Goal: Task Accomplishment & Management: Complete application form

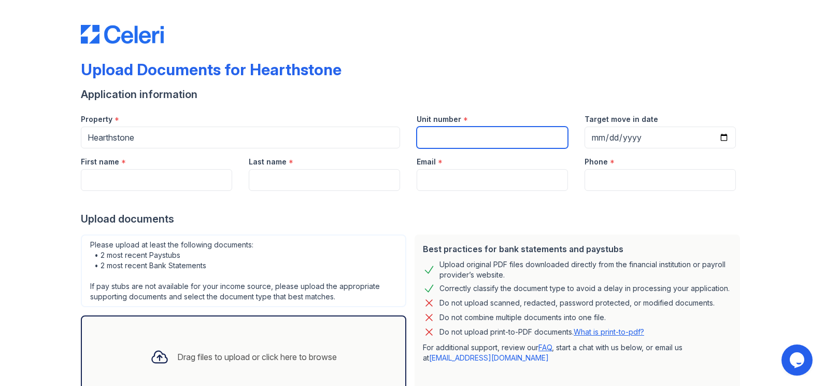
click at [519, 142] on input "Unit number" at bounding box center [492, 137] width 151 height 22
type input "1229"
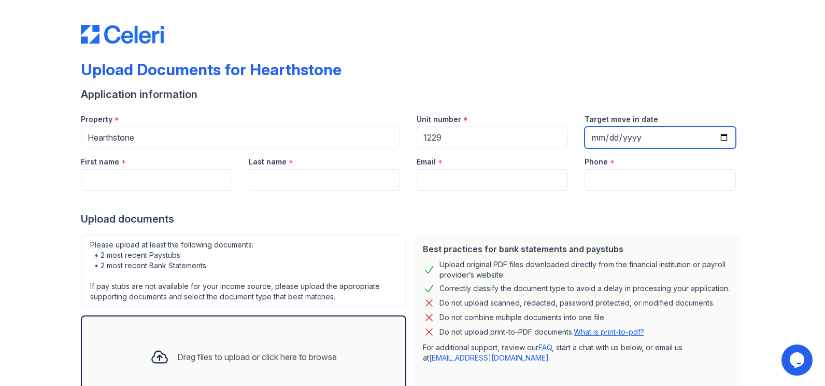
click at [720, 137] on input "Target move in date" at bounding box center [660, 137] width 151 height 22
type input "[DATE]"
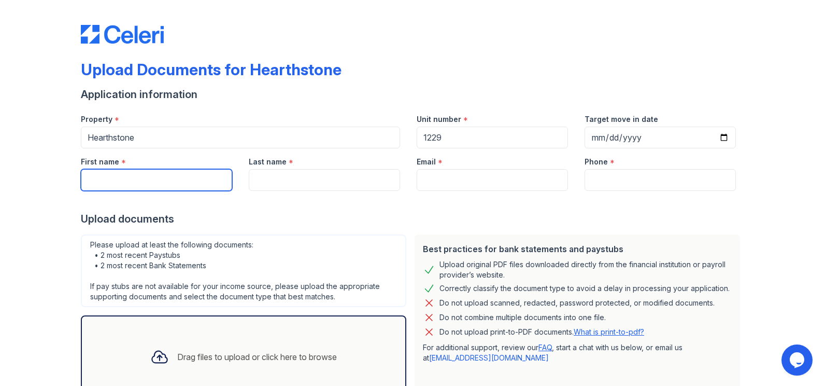
click at [187, 182] on input "First name" at bounding box center [156, 180] width 151 height 22
type input "[PERSON_NAME]"
type input "[PHONE_NUMBER]"
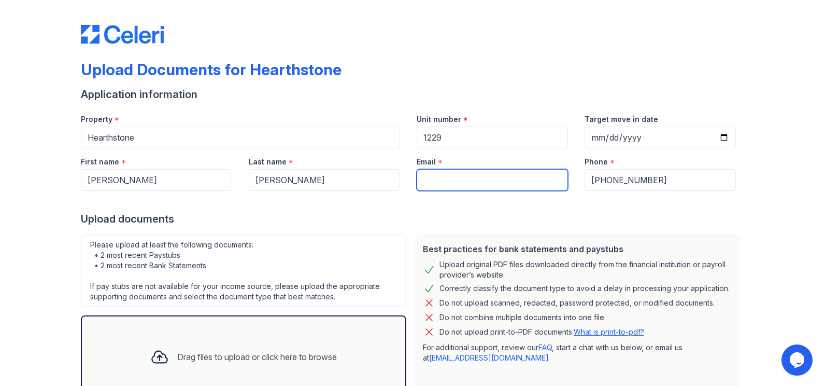
click at [467, 175] on input "Email" at bounding box center [492, 180] width 151 height 22
type input "[EMAIL_ADDRESS][DOMAIN_NAME]"
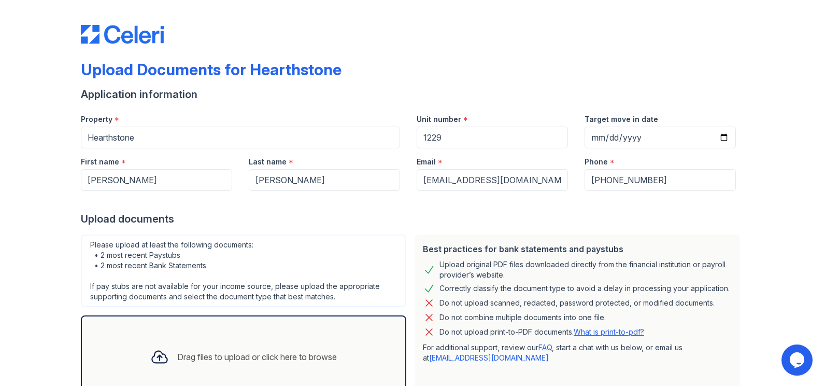
click at [359, 225] on div "Upload documents" at bounding box center [413, 219] width 664 height 15
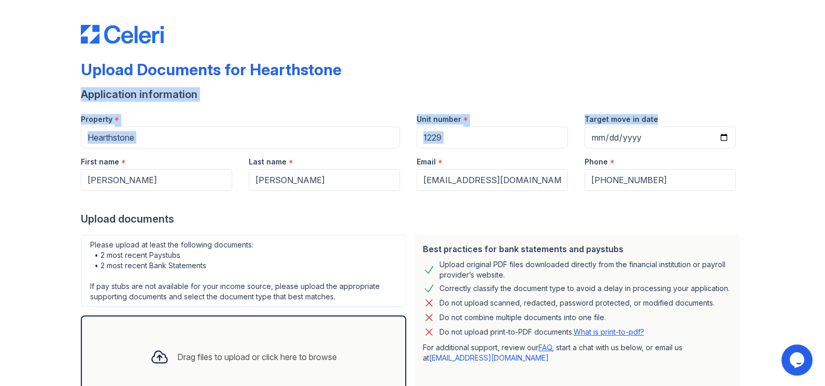
drag, startPoint x: 815, startPoint y: 82, endPoint x: 821, endPoint y: 124, distance: 42.4
click at [821, 124] on main "Upload Documents for Hearthstone Application information Property * [GEOGRAPHIC…" at bounding box center [412, 193] width 825 height 386
drag, startPoint x: 821, startPoint y: 124, endPoint x: 795, endPoint y: 110, distance: 28.8
click at [795, 110] on div "Upload Documents for Hearthstone Application information Property * [GEOGRAPHIC…" at bounding box center [413, 231] width 792 height 462
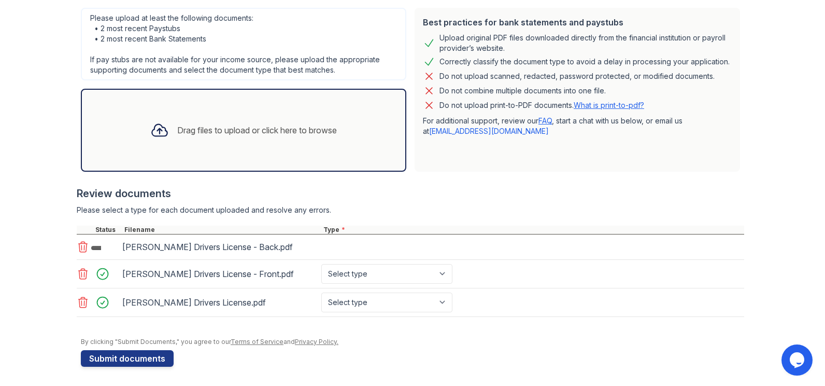
scroll to position [228, 0]
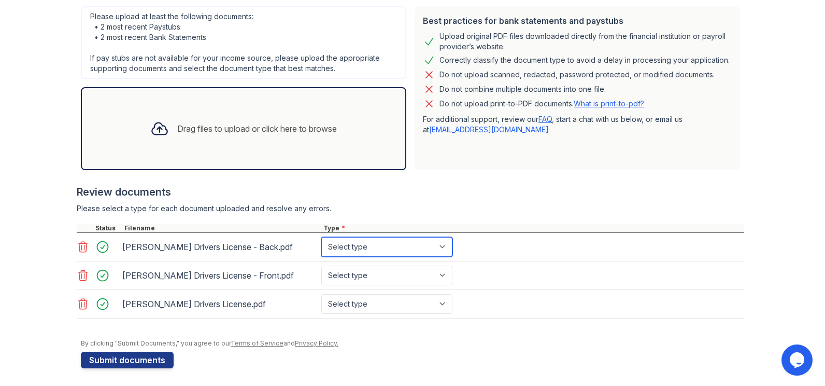
click at [440, 245] on select "Select type Paystub Bank Statement Offer Letter Tax Documents Benefit Award Let…" at bounding box center [386, 247] width 131 height 20
select select "other"
click at [321, 237] on select "Select type Paystub Bank Statement Offer Letter Tax Documents Benefit Award Let…" at bounding box center [386, 247] width 131 height 20
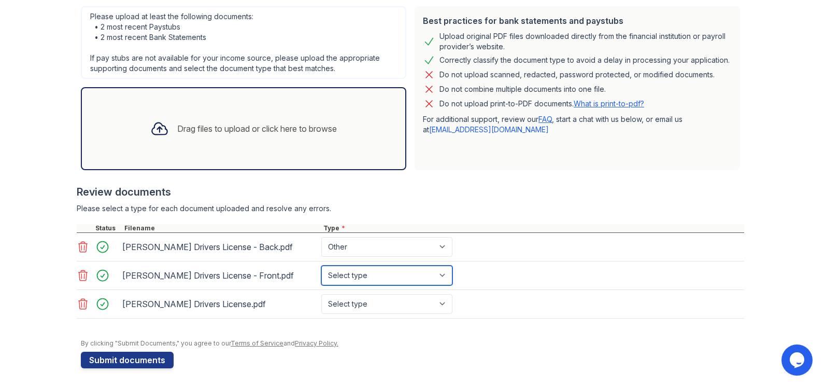
click at [444, 276] on select "Select type Paystub Bank Statement Offer Letter Tax Documents Benefit Award Let…" at bounding box center [386, 275] width 131 height 20
select select "other"
click at [321, 265] on select "Select type Paystub Bank Statement Offer Letter Tax Documents Benefit Award Let…" at bounding box center [386, 275] width 131 height 20
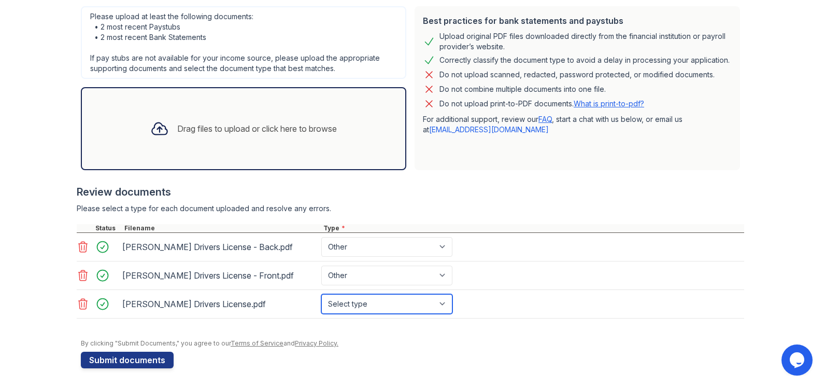
click at [441, 304] on select "Select type Paystub Bank Statement Offer Letter Tax Documents Benefit Award Let…" at bounding box center [386, 304] width 131 height 20
select select "other"
click at [321, 294] on select "Select type Paystub Bank Statement Offer Letter Tax Documents Benefit Award Let…" at bounding box center [386, 304] width 131 height 20
click at [502, 177] on div at bounding box center [411, 179] width 668 height 10
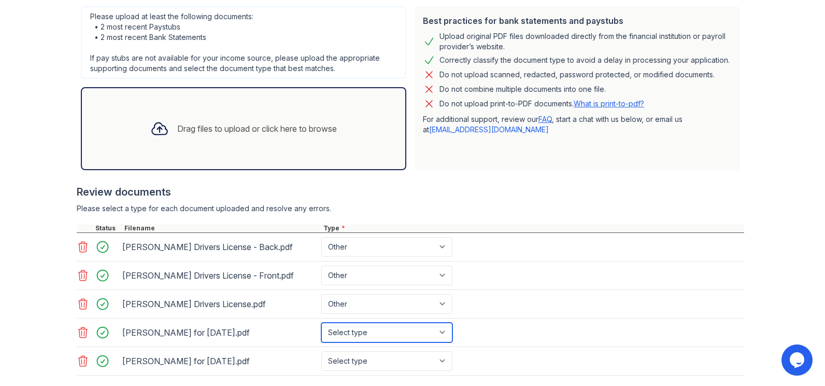
click at [437, 331] on select "Select type Paystub Bank Statement Offer Letter Tax Documents Benefit Award Let…" at bounding box center [386, 332] width 131 height 20
select select "paystub"
click at [321, 322] on select "Select type Paystub Bank Statement Offer Letter Tax Documents Benefit Award Let…" at bounding box center [386, 332] width 131 height 20
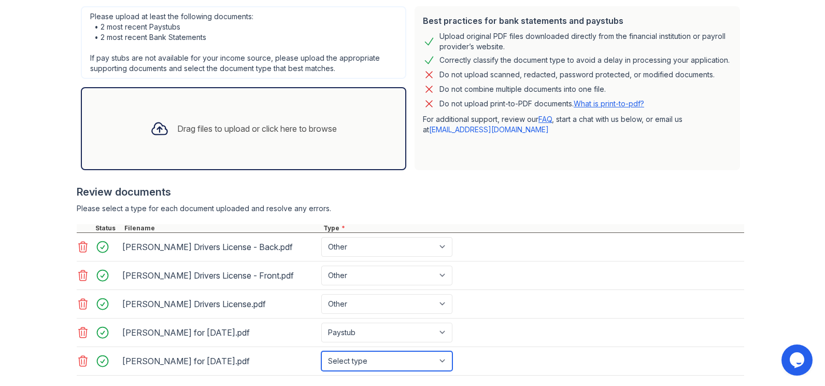
click at [444, 357] on select "Select type Paystub Bank Statement Offer Letter Tax Documents Benefit Award Let…" at bounding box center [386, 361] width 131 height 20
select select "paystub"
click at [321, 351] on select "Select type Paystub Bank Statement Offer Letter Tax Documents Benefit Award Let…" at bounding box center [386, 361] width 131 height 20
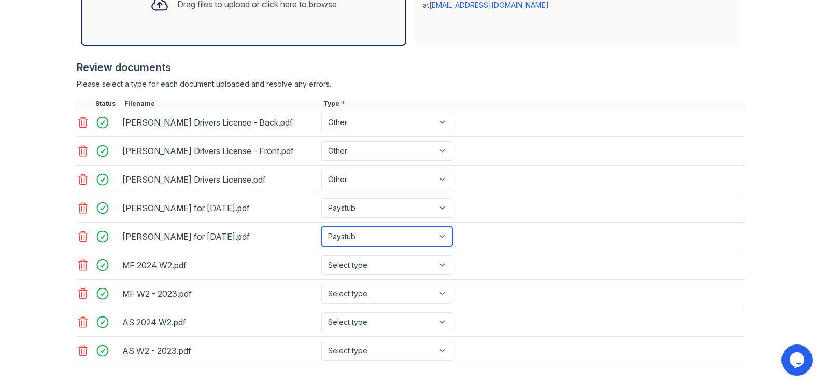
scroll to position [402, 0]
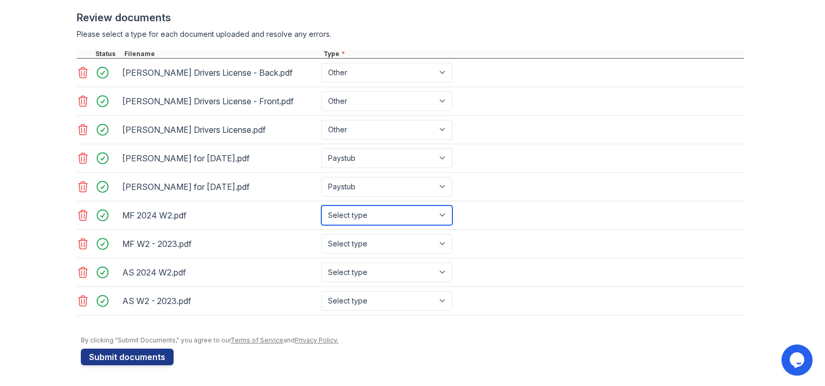
click at [445, 215] on select "Select type Paystub Bank Statement Offer Letter Tax Documents Benefit Award Let…" at bounding box center [386, 215] width 131 height 20
select select "tax_documents"
click at [321, 205] on select "Select type Paystub Bank Statement Offer Letter Tax Documents Benefit Award Let…" at bounding box center [386, 215] width 131 height 20
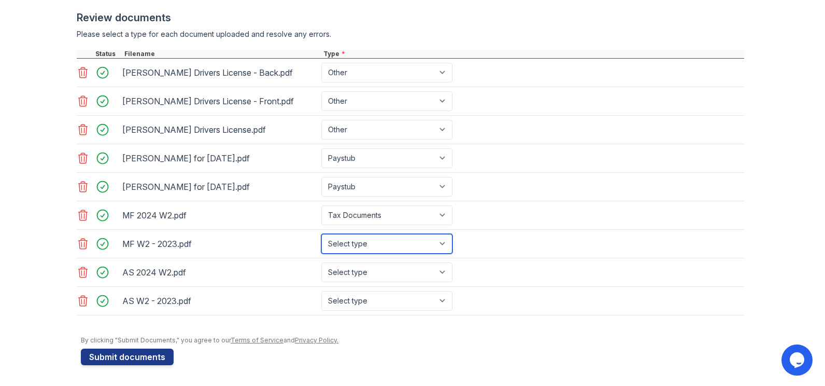
click at [442, 244] on select "Select type Paystub Bank Statement Offer Letter Tax Documents Benefit Award Let…" at bounding box center [386, 244] width 131 height 20
select select "tax_documents"
click at [321, 234] on select "Select type Paystub Bank Statement Offer Letter Tax Documents Benefit Award Let…" at bounding box center [386, 244] width 131 height 20
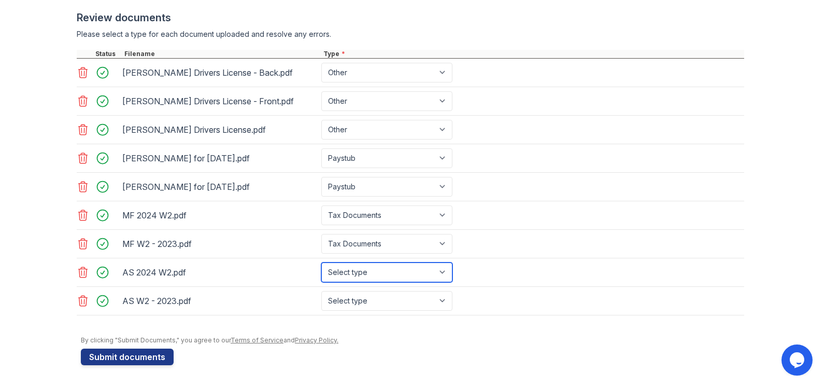
click at [441, 271] on select "Select type Paystub Bank Statement Offer Letter Tax Documents Benefit Award Let…" at bounding box center [386, 272] width 131 height 20
select select "tax_documents"
click at [321, 262] on select "Select type Paystub Bank Statement Offer Letter Tax Documents Benefit Award Let…" at bounding box center [386, 272] width 131 height 20
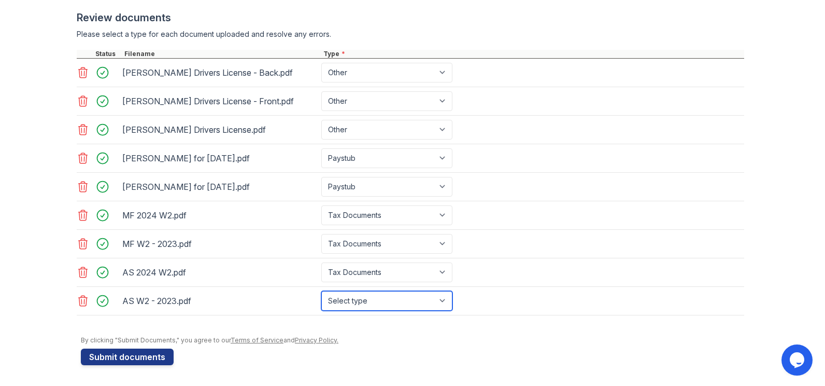
click at [440, 297] on select "Select type Paystub Bank Statement Offer Letter Tax Documents Benefit Award Let…" at bounding box center [386, 301] width 131 height 20
select select "tax_documents"
click at [321, 291] on select "Select type Paystub Bank Statement Offer Letter Tax Documents Benefit Award Let…" at bounding box center [386, 301] width 131 height 20
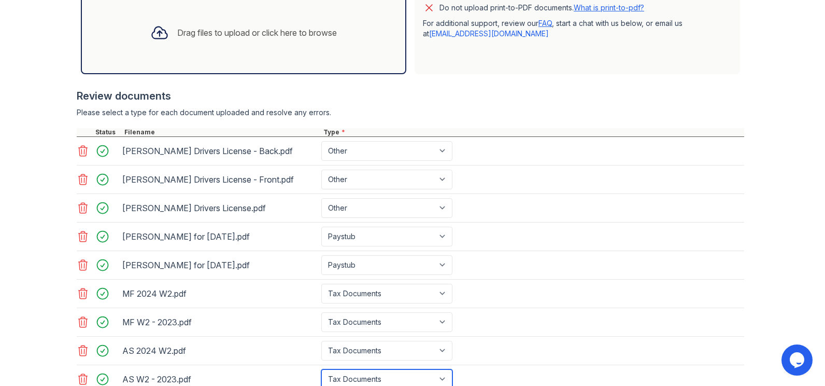
scroll to position [459, 0]
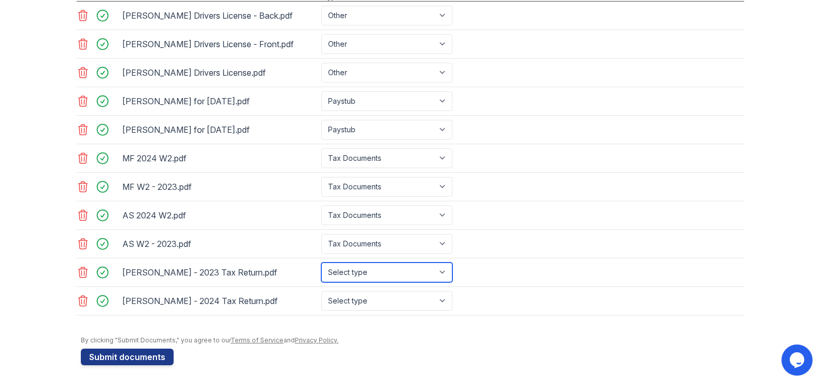
click at [444, 269] on select "Select type Paystub Bank Statement Offer Letter Tax Documents Benefit Award Let…" at bounding box center [386, 272] width 131 height 20
select select "tax_documents"
click at [321, 262] on select "Select type Paystub Bank Statement Offer Letter Tax Documents Benefit Award Let…" at bounding box center [386, 272] width 131 height 20
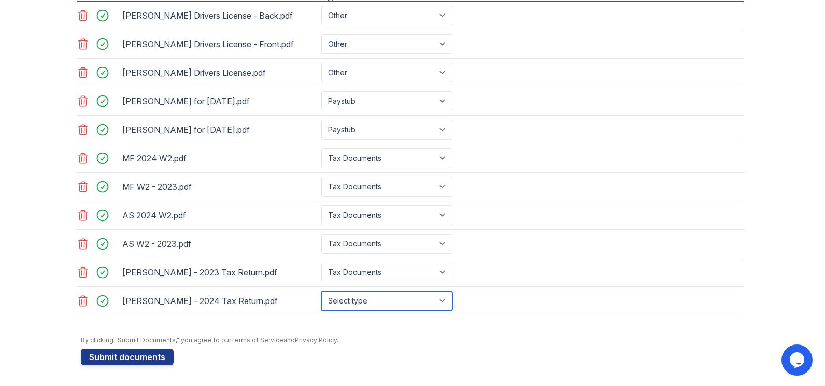
click at [440, 301] on select "Select type Paystub Bank Statement Offer Letter Tax Documents Benefit Award Let…" at bounding box center [386, 301] width 131 height 20
select select "tax_documents"
click at [321, 291] on select "Select type Paystub Bank Statement Offer Letter Tax Documents Benefit Award Let…" at bounding box center [386, 301] width 131 height 20
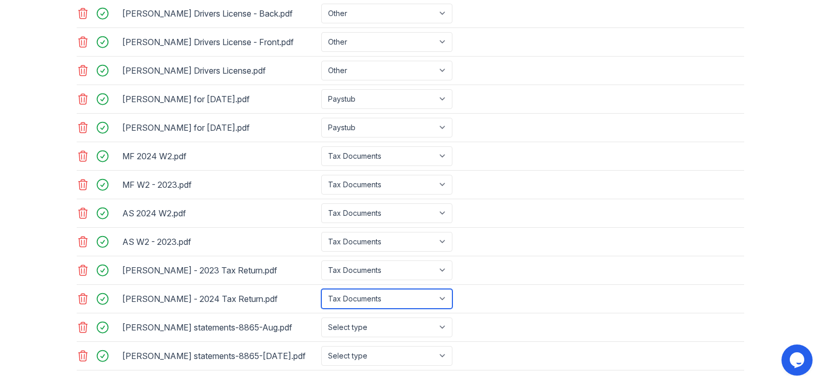
scroll to position [516, 0]
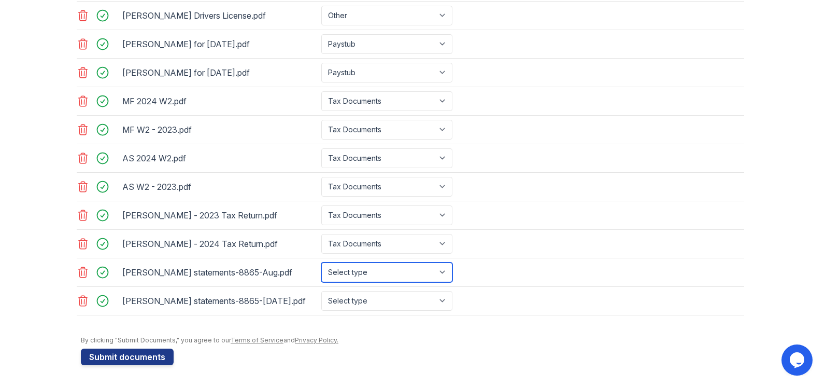
click at [435, 272] on select "Select type Paystub Bank Statement Offer Letter Tax Documents Benefit Award Let…" at bounding box center [386, 272] width 131 height 20
select select "bank_statement"
click at [321, 262] on select "Select type Paystub Bank Statement Offer Letter Tax Documents Benefit Award Let…" at bounding box center [386, 272] width 131 height 20
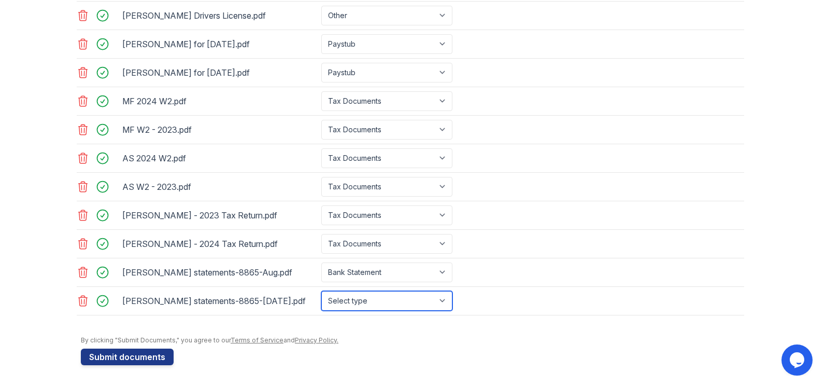
click at [441, 302] on select "Select type Paystub Bank Statement Offer Letter Tax Documents Benefit Award Let…" at bounding box center [386, 301] width 131 height 20
select select "bank_statement"
click at [321, 291] on select "Select type Paystub Bank Statement Offer Letter Tax Documents Benefit Award Let…" at bounding box center [386, 301] width 131 height 20
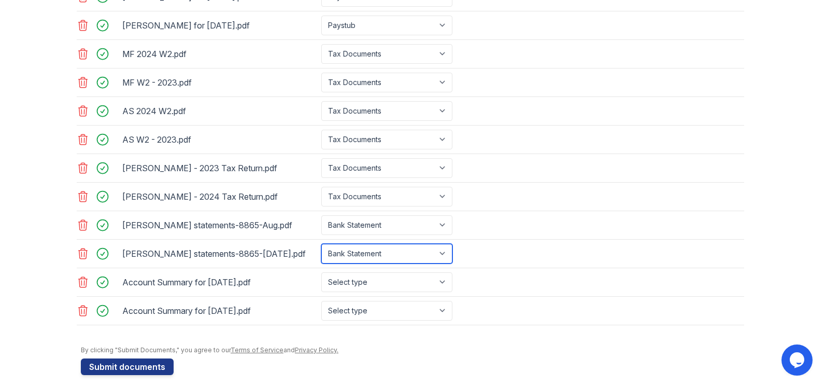
scroll to position [573, 0]
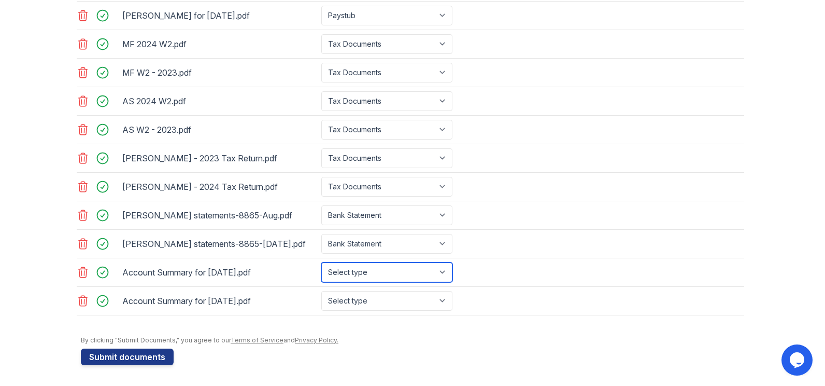
click at [440, 273] on select "Select type Paystub Bank Statement Offer Letter Tax Documents Benefit Award Let…" at bounding box center [386, 272] width 131 height 20
select select "investment_account_statement"
click at [321, 262] on select "Select type Paystub Bank Statement Offer Letter Tax Documents Benefit Award Let…" at bounding box center [386, 272] width 131 height 20
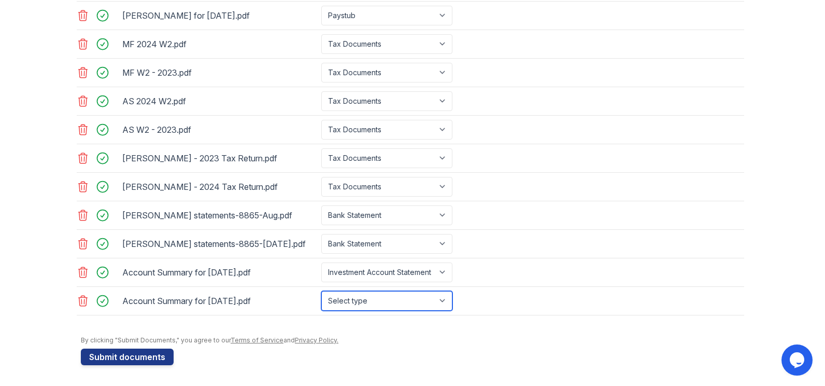
click at [443, 301] on select "Select type Paystub Bank Statement Offer Letter Tax Documents Benefit Award Let…" at bounding box center [386, 301] width 131 height 20
select select "investment_account_statement"
click at [321, 291] on select "Select type Paystub Bank Statement Offer Letter Tax Documents Benefit Award Let…" at bounding box center [386, 301] width 131 height 20
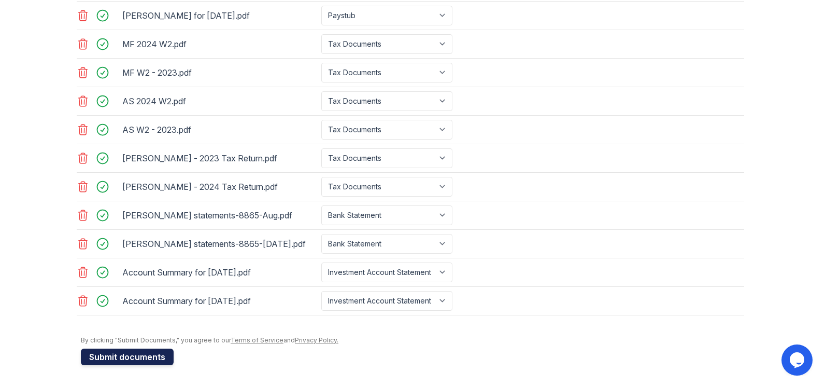
click at [117, 352] on button "Submit documents" at bounding box center [127, 356] width 93 height 17
